Goal: Task Accomplishment & Management: Manage account settings

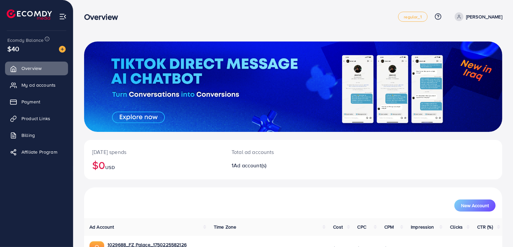
drag, startPoint x: 425, startPoint y: 153, endPoint x: 440, endPoint y: 118, distance: 38.3
click at [440, 118] on div "[DATE] spends $0 USD Total ad accounts 1 Ad account(s) New Account Ad Account T…" at bounding box center [293, 161] width 418 height 238
click at [366, 164] on div "[DATE] spends $0 USD Total ad accounts 1 Ad account(s)" at bounding box center [293, 160] width 418 height 40
click at [463, 19] on span at bounding box center [458, 16] width 9 height 9
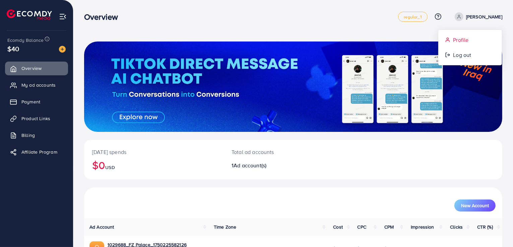
click at [464, 39] on span "Profile" at bounding box center [460, 40] width 15 height 8
select select "********"
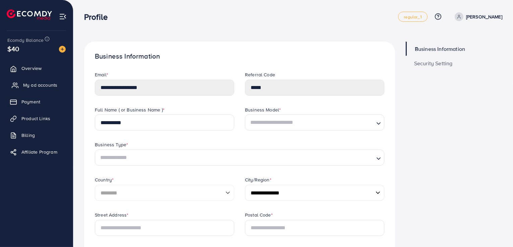
click at [48, 84] on span "My ad accounts" at bounding box center [40, 85] width 34 height 7
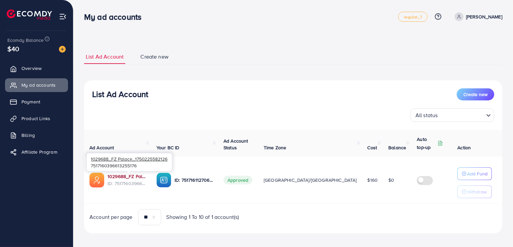
click at [135, 178] on link "1029688_FZ Palace_1750225582126" at bounding box center [126, 176] width 38 height 7
click at [20, 48] on div "$40" at bounding box center [36, 49] width 58 height 10
click at [29, 104] on span "Payment" at bounding box center [32, 101] width 19 height 7
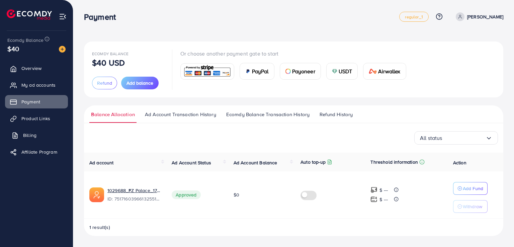
click at [28, 131] on link "Billing" at bounding box center [36, 135] width 63 height 13
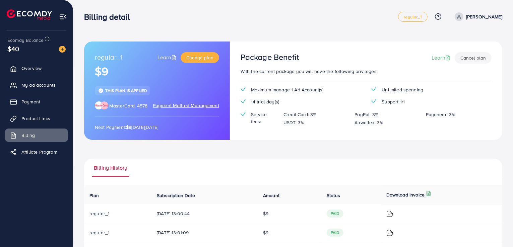
click at [15, 48] on span "$40" at bounding box center [13, 49] width 12 height 10
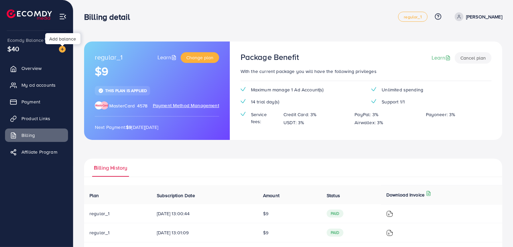
click at [61, 49] on img at bounding box center [62, 49] width 7 height 7
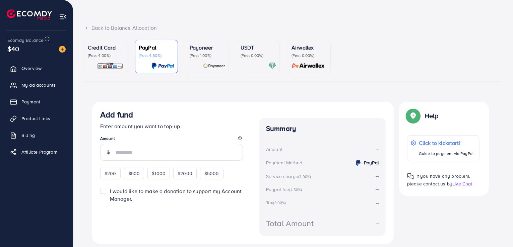
scroll to position [47, 0]
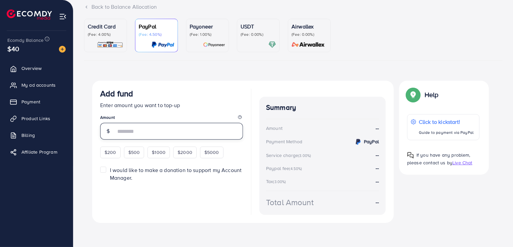
click at [127, 131] on input "number" at bounding box center [179, 131] width 127 height 17
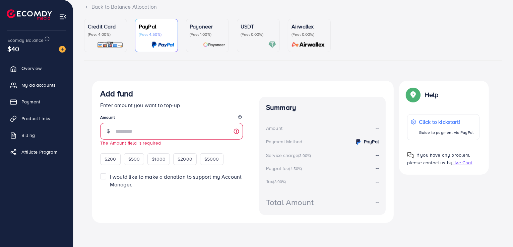
click at [253, 41] on div "USDT (Fee: 0.00%)" at bounding box center [257, 35] width 35 height 26
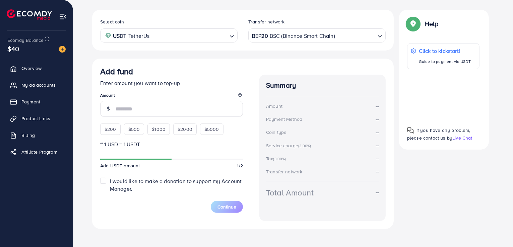
scroll to position [94, 0]
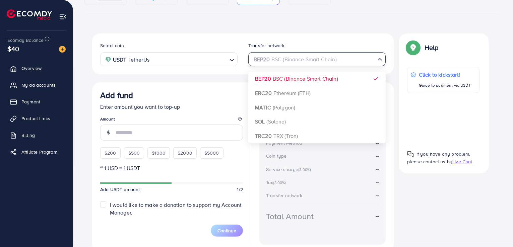
click at [375, 58] on input "Search for option" at bounding box center [313, 59] width 124 height 10
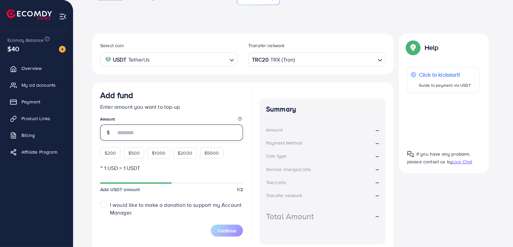
click at [177, 125] on input "number" at bounding box center [179, 133] width 127 height 16
click at [228, 61] on icon "Search for option" at bounding box center [231, 60] width 7 height 7
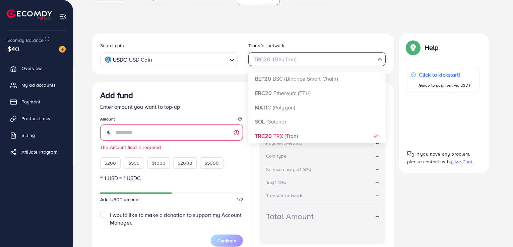
click at [327, 60] on input "Search for option" at bounding box center [313, 59] width 124 height 10
click at [300, 62] on div "BEP20 BSC (Binance Smart Chain)" at bounding box center [312, 59] width 125 height 12
click at [317, 58] on input "Search for option" at bounding box center [313, 59] width 124 height 10
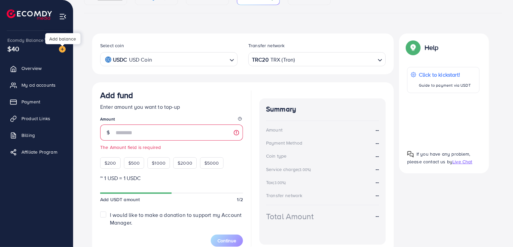
click at [64, 50] on img at bounding box center [62, 49] width 7 height 7
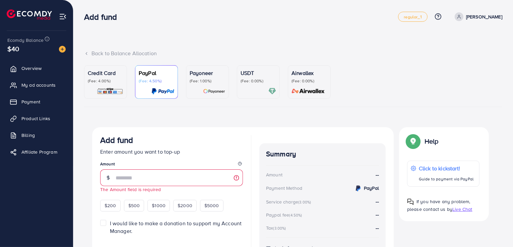
click at [96, 81] on p "(Fee: 4.00%)" at bounding box center [105, 80] width 35 height 5
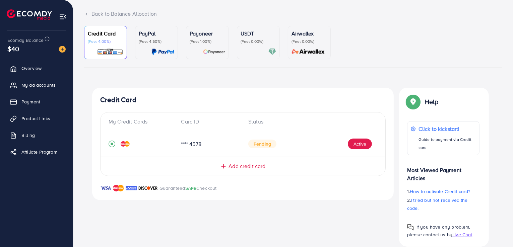
scroll to position [40, 0]
click at [360, 144] on button "Active" at bounding box center [360, 143] width 24 height 11
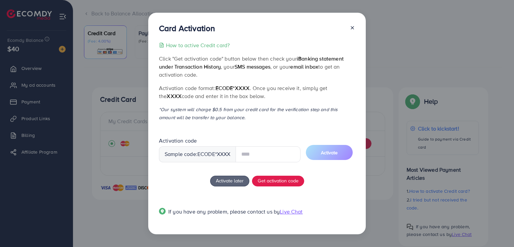
click at [353, 27] on div at bounding box center [350, 29] width 11 height 12
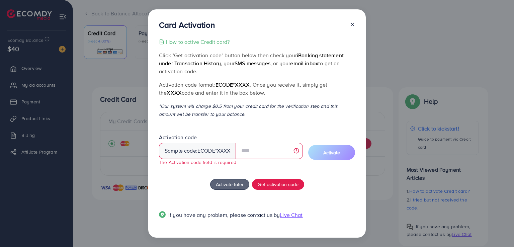
drag, startPoint x: 353, startPoint y: 27, endPoint x: 351, endPoint y: 23, distance: 5.1
click at [351, 23] on div at bounding box center [350, 26] width 11 height 12
click at [351, 23] on icon at bounding box center [352, 24] width 5 height 5
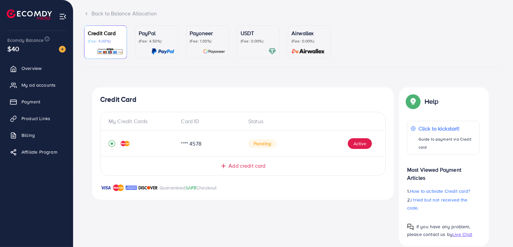
click at [125, 144] on img at bounding box center [125, 143] width 9 height 5
click at [263, 52] on div at bounding box center [257, 52] width 35 height 8
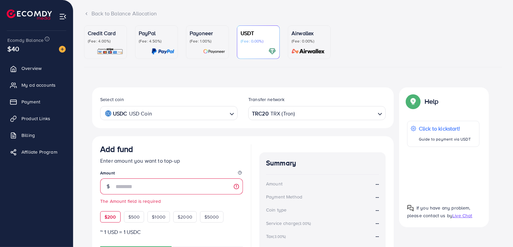
click at [112, 217] on span "$200" at bounding box center [110, 217] width 12 height 7
type input "***"
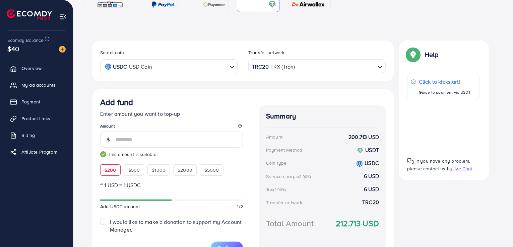
scroll to position [80, 0]
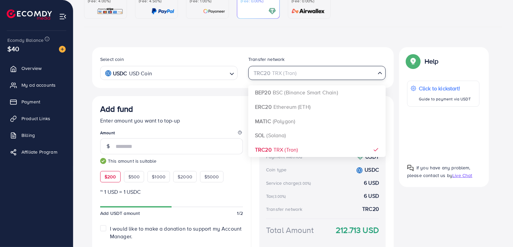
click at [378, 79] on div "TRC20 TRX (Tron) Loading..." at bounding box center [316, 73] width 137 height 14
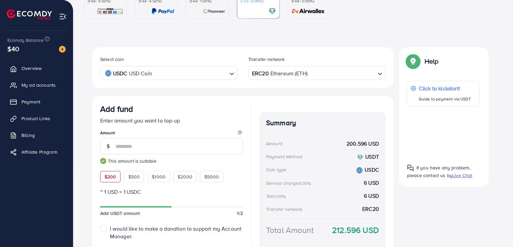
click at [275, 77] on div "ERC20 Ethereum (ETH)" at bounding box center [312, 73] width 125 height 12
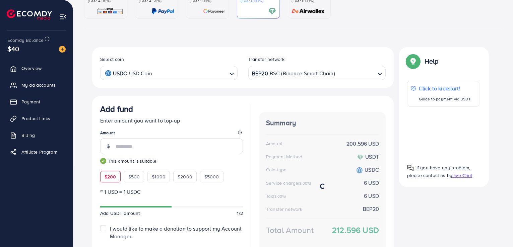
click at [272, 89] on div "Select coin USDC USD Coin Loading... Transfer network BEP20 BSC (Binance Smart …" at bounding box center [242, 158] width 301 height 222
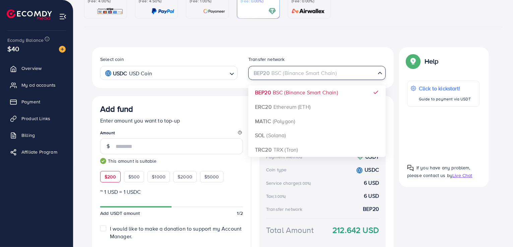
click at [275, 69] on div "BEP20 BSC (Binance Smart Chain)" at bounding box center [312, 73] width 125 height 12
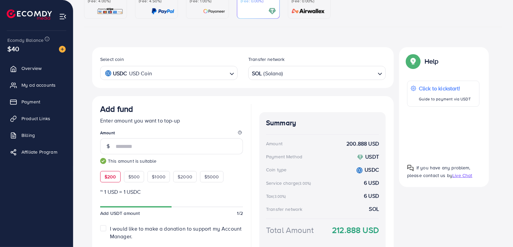
click at [301, 175] on div "Summary Amount 200.888 USD Payment Method USDT Coin type USDC Service charge (3…" at bounding box center [322, 185] width 126 height 147
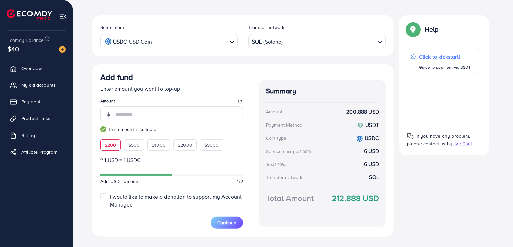
scroll to position [111, 0]
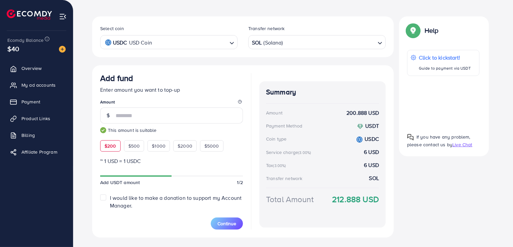
click at [341, 202] on strong "212.888 USD" at bounding box center [355, 200] width 47 height 12
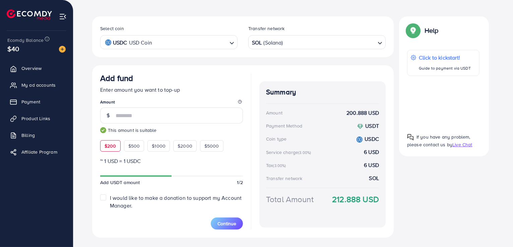
click at [318, 214] on div "Total Amount 212.888 USD" at bounding box center [322, 208] width 113 height 28
drag, startPoint x: 337, startPoint y: 199, endPoint x: 375, endPoint y: 199, distance: 38.2
click at [375, 199] on strong "212.888 USD" at bounding box center [355, 200] width 47 height 12
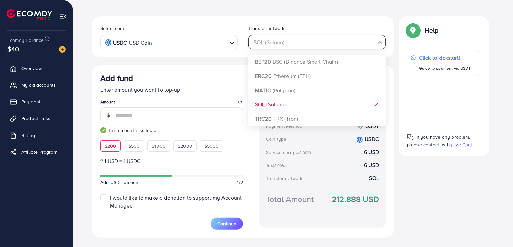
click at [329, 47] on div "SOL ([PERSON_NAME]) Loading..." at bounding box center [316, 42] width 137 height 14
click at [298, 42] on div "BEP20 BSC (Binance Smart Chain)" at bounding box center [312, 42] width 125 height 12
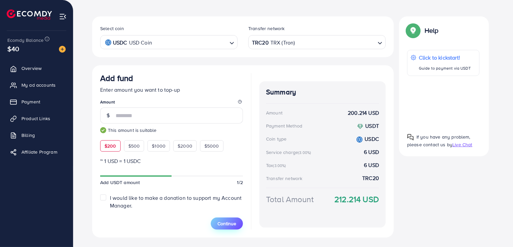
click at [216, 221] on button "Continue" at bounding box center [227, 224] width 32 height 12
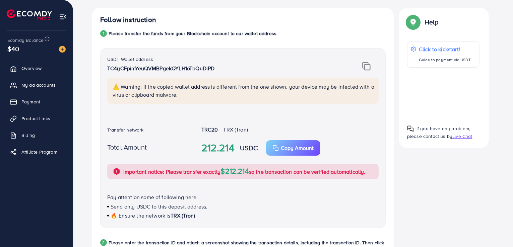
scroll to position [118, 0]
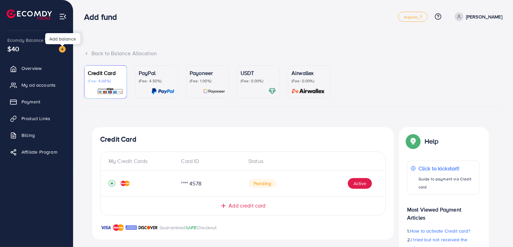
click at [63, 52] on img at bounding box center [62, 49] width 7 height 7
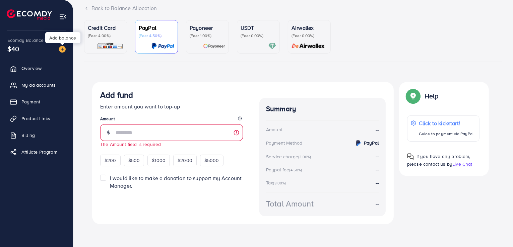
scroll to position [44, 0]
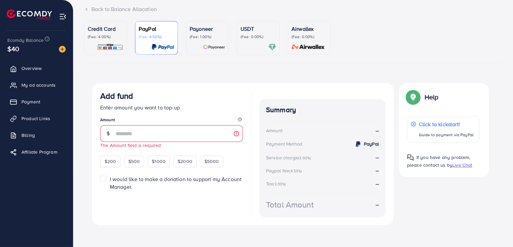
click at [255, 43] on div "USDT (Fee: 0.00%)" at bounding box center [257, 38] width 35 height 26
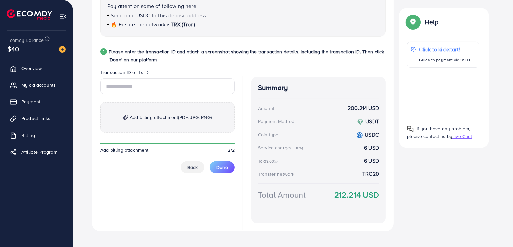
scroll to position [310, 0]
click at [191, 167] on span "Back" at bounding box center [192, 167] width 10 height 7
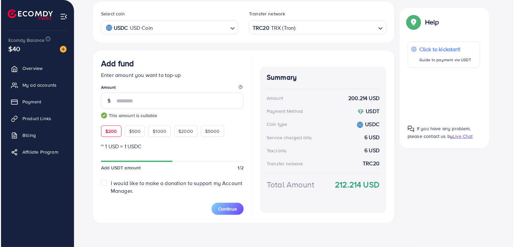
scroll to position [125, 0]
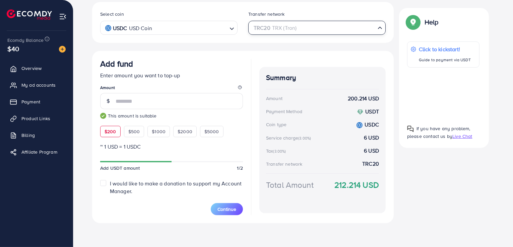
click at [299, 28] on input "Search for option" at bounding box center [313, 28] width 124 height 10
click at [440, 96] on div at bounding box center [443, 93] width 72 height 41
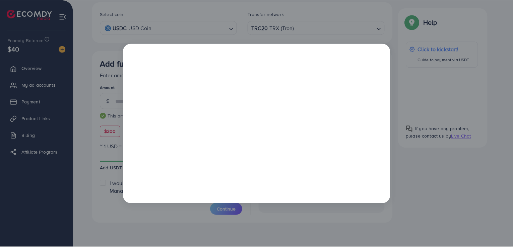
scroll to position [0, 0]
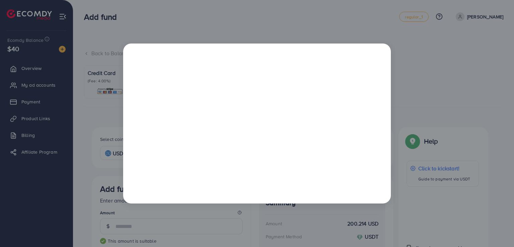
click at [411, 35] on div at bounding box center [257, 123] width 514 height 247
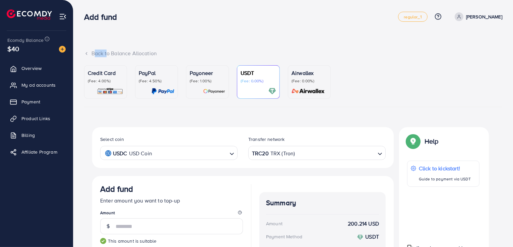
click at [411, 35] on div "Back to Balance Allocation Credit Card (Fee: 4.00%) PayPal (Fee: 4.50%) Payonee…" at bounding box center [292, 186] width 439 height 373
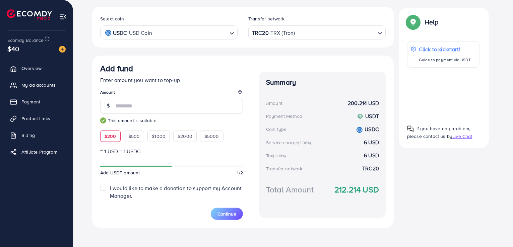
scroll to position [125, 0]
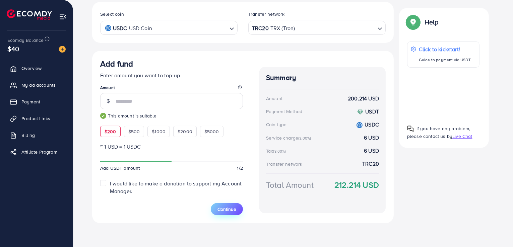
click at [230, 212] on span "Continue" at bounding box center [226, 209] width 19 height 7
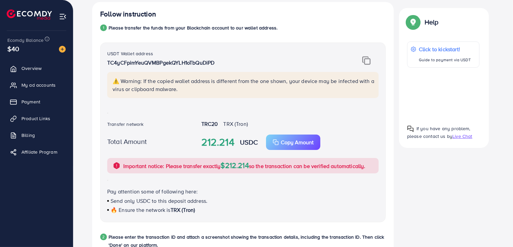
click at [367, 60] on img at bounding box center [366, 60] width 8 height 9
click at [309, 139] on p "Copy Amount" at bounding box center [297, 142] width 33 height 8
click at [422, 51] on p "Click to kickstart!" at bounding box center [444, 49] width 53 height 8
click at [299, 141] on p "Copy Amount" at bounding box center [297, 142] width 33 height 8
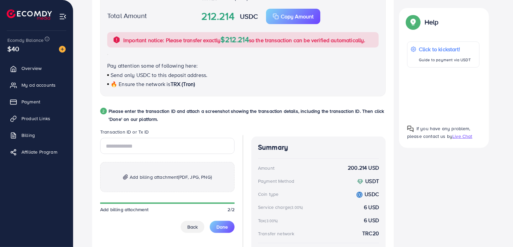
scroll to position [319, 0]
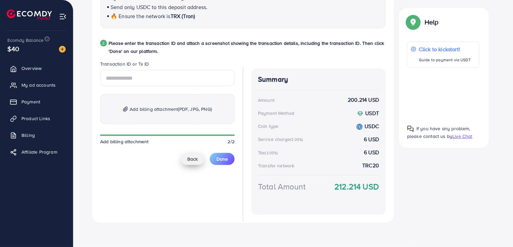
click at [189, 159] on span "Back" at bounding box center [192, 159] width 10 height 7
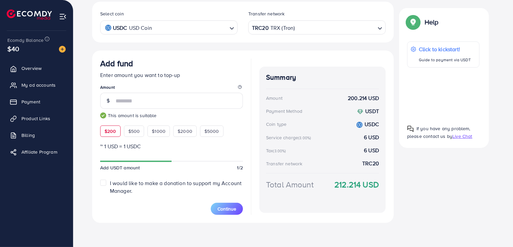
scroll to position [125, 0]
click at [42, 97] on link "Payment" at bounding box center [36, 101] width 63 height 13
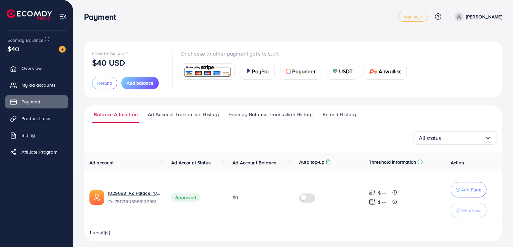
drag, startPoint x: 18, startPoint y: 49, endPoint x: 3, endPoint y: 48, distance: 14.8
click at [3, 48] on div "Ecomdy Balance $40 Overview My ad accounts Payment Product Links Billing Affili…" at bounding box center [36, 123] width 73 height 247
click at [15, 49] on span "$40" at bounding box center [13, 49] width 12 height 10
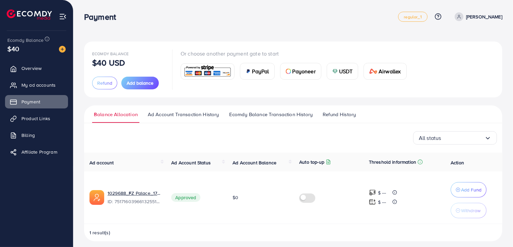
click at [47, 51] on div "$40" at bounding box center [36, 49] width 58 height 10
click at [61, 48] on img at bounding box center [62, 49] width 7 height 7
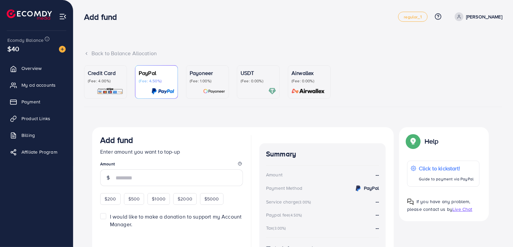
click at [175, 116] on div "Credit Card (Fee: 4.00%) PayPal (Fee: 4.50%) Payoneer (Fee: 1.00%) USDT (Fee: 0…" at bounding box center [293, 173] width 418 height 217
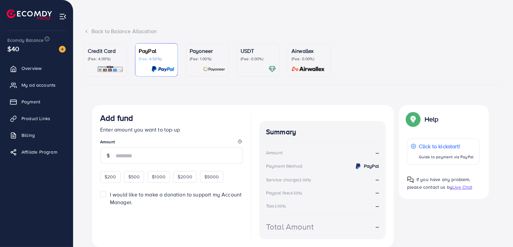
scroll to position [47, 0]
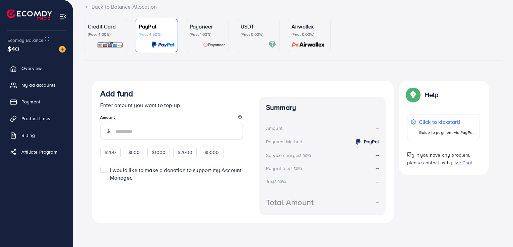
click at [202, 41] on div "Payoneer (Fee: 1.00%)" at bounding box center [207, 35] width 35 height 26
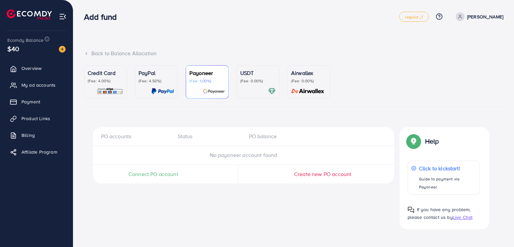
click at [302, 84] on div "Airwallex (Fee: 0.00%)" at bounding box center [308, 82] width 35 height 26
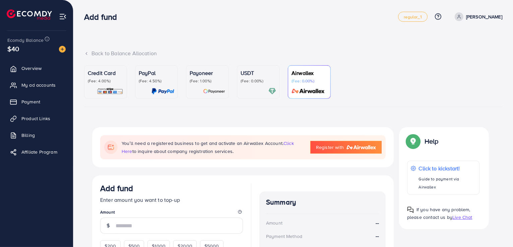
click at [108, 76] on p "Credit Card" at bounding box center [105, 73] width 35 height 8
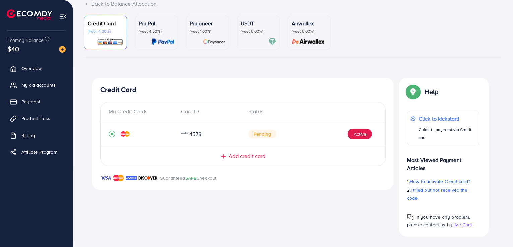
scroll to position [50, 0]
click at [356, 134] on button "Active" at bounding box center [360, 134] width 24 height 11
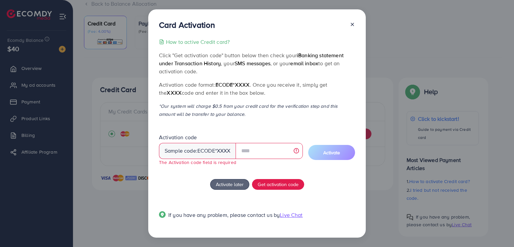
click at [353, 30] on div at bounding box center [350, 26] width 11 height 12
click at [352, 23] on icon at bounding box center [352, 24] width 5 height 5
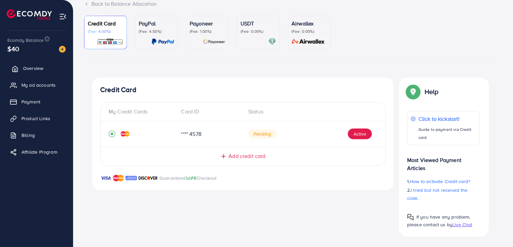
click at [34, 66] on span "Overview" at bounding box center [33, 68] width 20 height 7
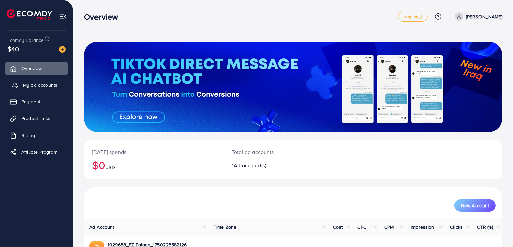
click at [22, 90] on link "My ad accounts" at bounding box center [36, 84] width 63 height 13
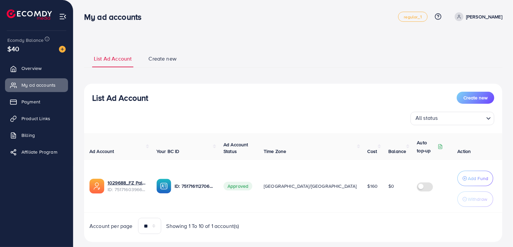
click at [451, 120] on input "Search for option" at bounding box center [462, 119] width 44 height 10
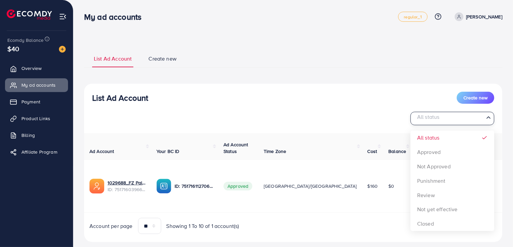
click at [451, 120] on input "Search for option" at bounding box center [448, 119] width 70 height 10
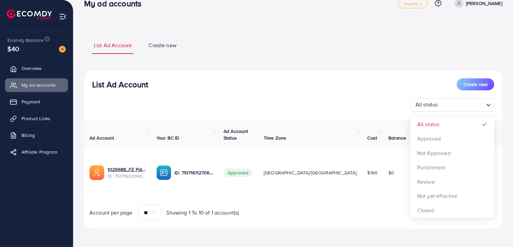
click at [290, 200] on div "Ad Account Your BC ID Ad Account Status Time Zone Cost Balance Auto top-up Thre…" at bounding box center [293, 170] width 418 height 101
click at [25, 13] on img at bounding box center [29, 14] width 45 height 10
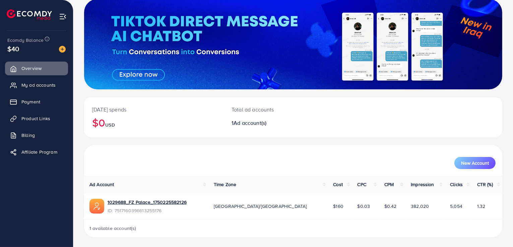
scroll to position [43, 0]
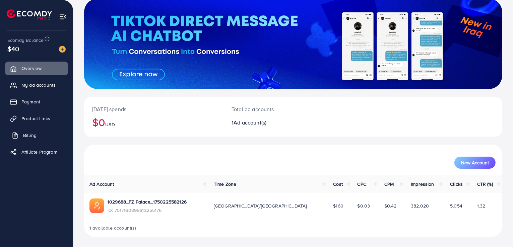
click at [40, 133] on link "Billing" at bounding box center [36, 135] width 63 height 13
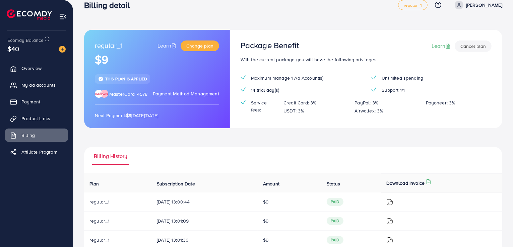
scroll to position [11, 0]
click at [203, 45] on span "Change plan" at bounding box center [199, 46] width 27 height 7
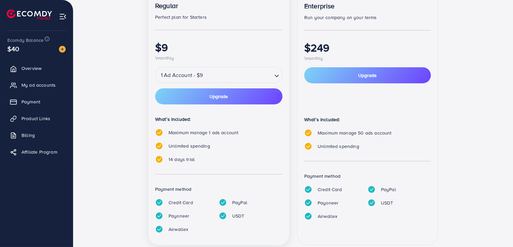
scroll to position [123, 0]
click at [223, 78] on input "Search for option" at bounding box center [238, 75] width 67 height 12
click at [221, 38] on div "popular Regular Perfect plan for Starters $9 \monthly" at bounding box center [218, 22] width 127 height 79
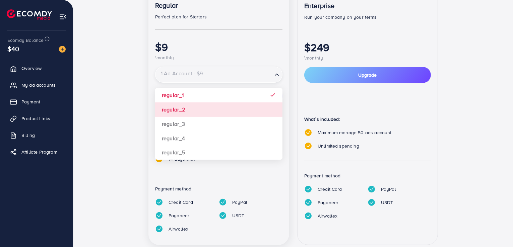
click at [215, 70] on input "Search for option" at bounding box center [214, 75] width 116 height 12
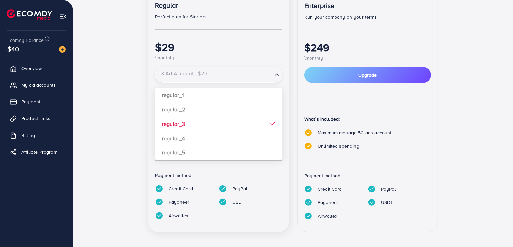
click at [226, 69] on div "3 Ad Account - $29" at bounding box center [213, 75] width 117 height 12
click at [239, 75] on input "Search for option" at bounding box center [214, 75] width 116 height 12
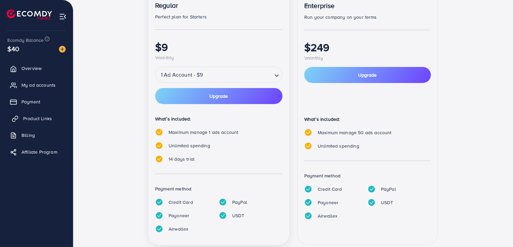
click at [30, 120] on span "Product Links" at bounding box center [37, 118] width 29 height 7
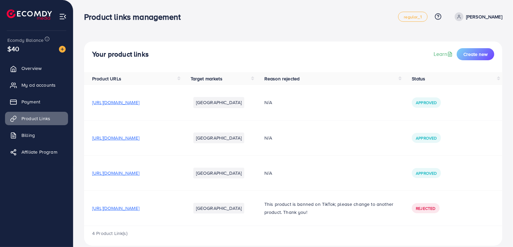
scroll to position [9, 0]
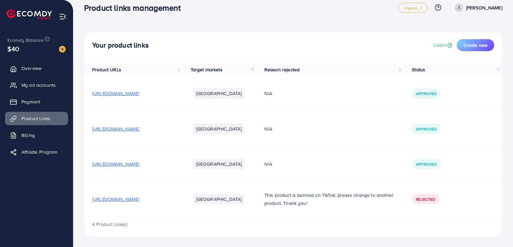
click at [430, 200] on span "Rejected" at bounding box center [425, 200] width 19 height 6
click at [391, 205] on p "This product is banned on TikTok; please change to another product. Thank you!" at bounding box center [329, 199] width 131 height 16
click at [473, 44] on span "Create new" at bounding box center [475, 45] width 24 height 7
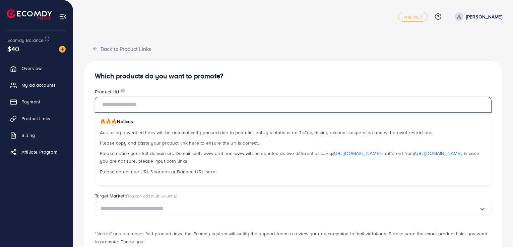
click at [195, 101] on input "text" at bounding box center [293, 105] width 396 height 16
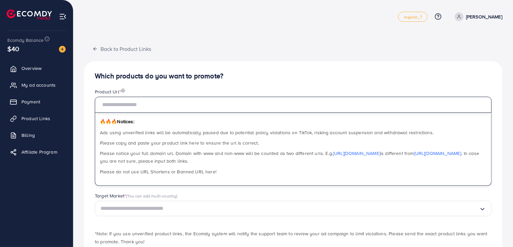
scroll to position [40, 0]
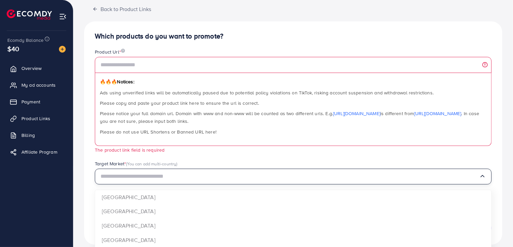
click at [195, 173] on div "Loading..." at bounding box center [293, 177] width 396 height 16
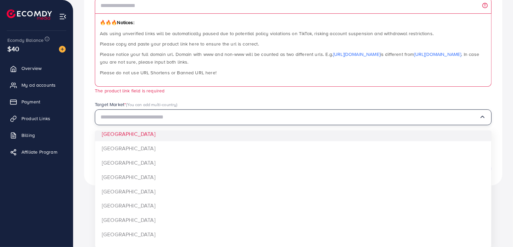
scroll to position [502, 0]
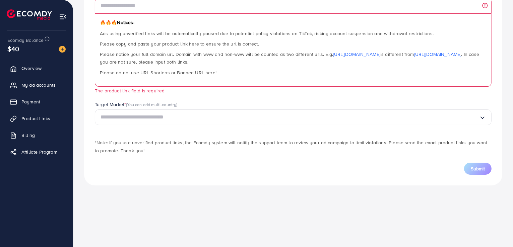
click at [226, 94] on div "Product Url * 🔥🔥🔥 Notices: Ads using unverified links will be automatically pau…" at bounding box center [293, 41] width 396 height 105
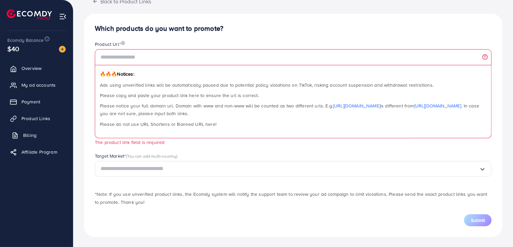
click at [44, 138] on link "Billing" at bounding box center [36, 135] width 63 height 13
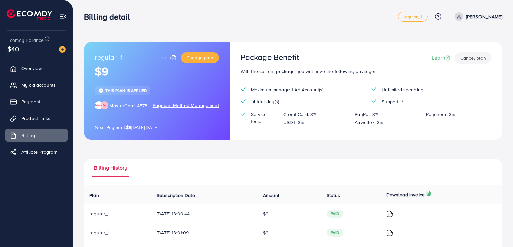
click at [473, 61] on button "Cancel plan" at bounding box center [472, 57] width 37 height 11
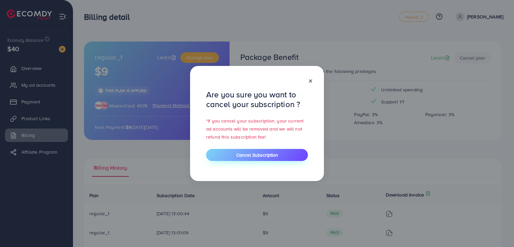
click at [235, 157] on button "Cancel Subscription" at bounding box center [257, 155] width 102 height 12
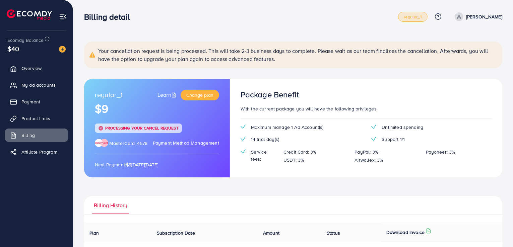
click at [421, 17] on span "regular_1" at bounding box center [412, 17] width 18 height 4
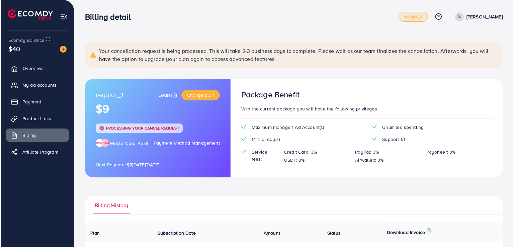
scroll to position [68, 0]
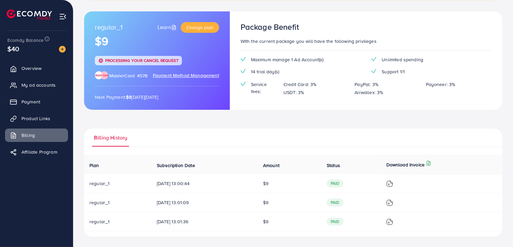
click at [393, 181] on img at bounding box center [389, 183] width 7 height 7
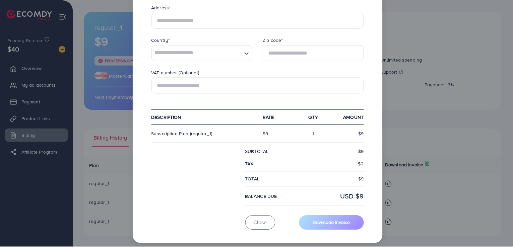
scroll to position [183, 0]
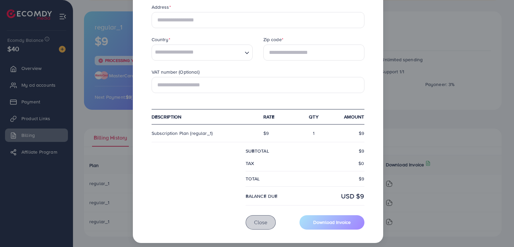
click at [261, 228] on button "Close" at bounding box center [261, 222] width 30 height 14
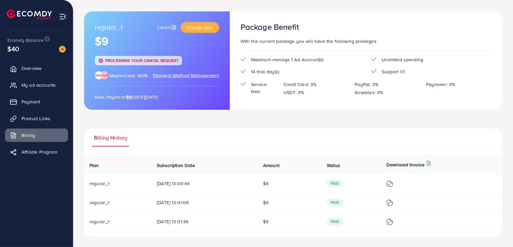
scroll to position [67, 0]
click at [184, 77] on span "Payment Method Management" at bounding box center [186, 75] width 66 height 7
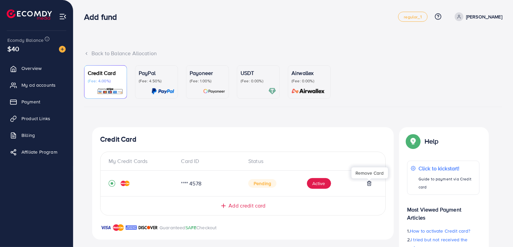
click at [370, 182] on icon at bounding box center [368, 183] width 5 height 5
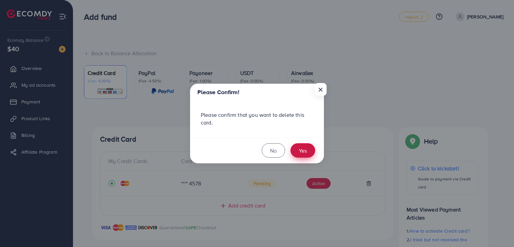
click at [298, 152] on button "Yes" at bounding box center [303, 150] width 25 height 14
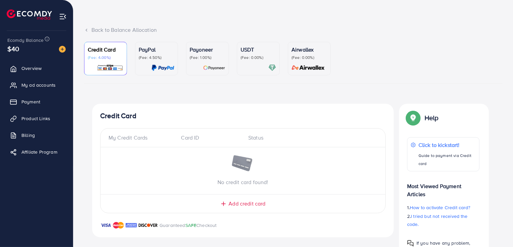
scroll to position [24, 0]
click at [250, 208] on div "My Credit Cards Card ID Status No credit card found! Add credit card" at bounding box center [242, 170] width 285 height 85
click at [224, 203] on line at bounding box center [223, 203] width 4 height 0
click at [255, 72] on link "USDT (Fee: 0.00%)" at bounding box center [258, 57] width 43 height 33
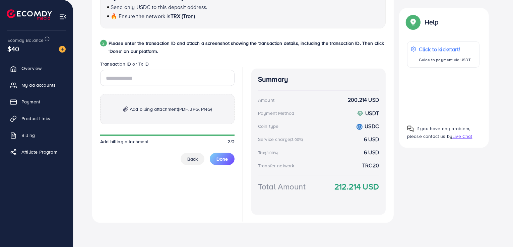
scroll to position [319, 0]
click at [191, 160] on span "Back" at bounding box center [192, 159] width 10 height 7
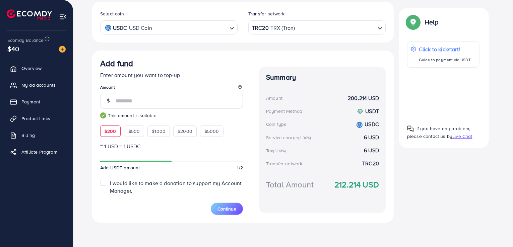
scroll to position [125, 0]
click at [48, 66] on link "Overview" at bounding box center [36, 68] width 63 height 13
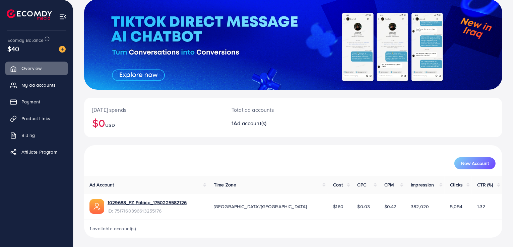
scroll to position [43, 0]
